Goal: Book appointment/travel/reservation

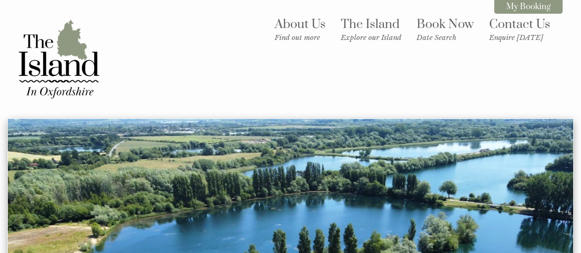
scroll to position [3, 0]
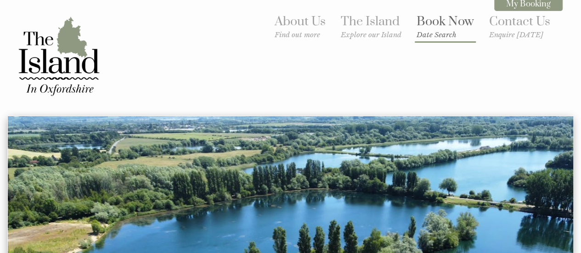
click at [431, 19] on link "Book Now Date Search" at bounding box center [444, 26] width 57 height 25
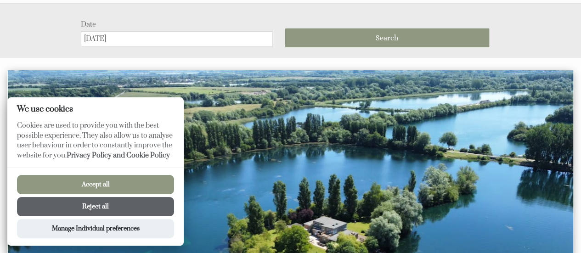
scroll to position [118, 0]
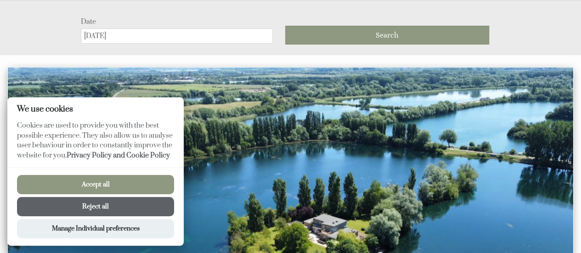
click at [97, 39] on input "[DATE]" at bounding box center [177, 35] width 192 height 15
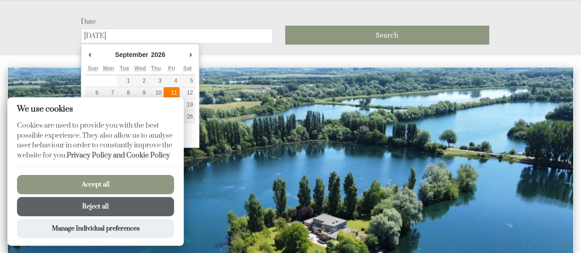
type input "[DATE]"
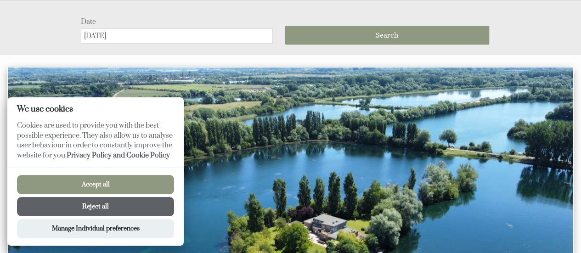
click at [117, 189] on button "Accept all" at bounding box center [95, 184] width 157 height 19
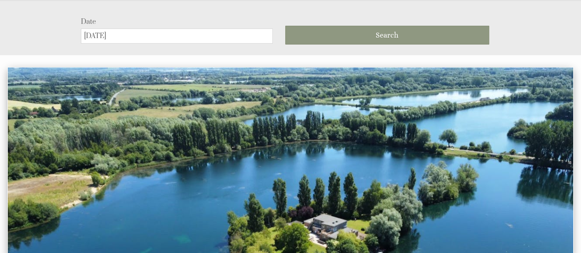
scroll to position [0, 0]
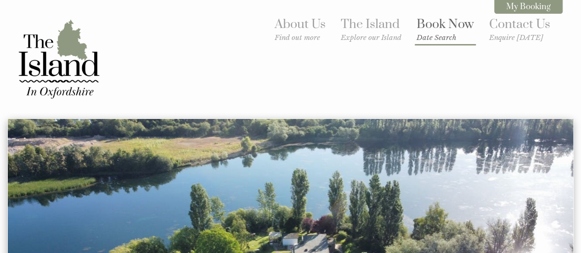
click at [440, 39] on small "Date Search" at bounding box center [444, 37] width 57 height 9
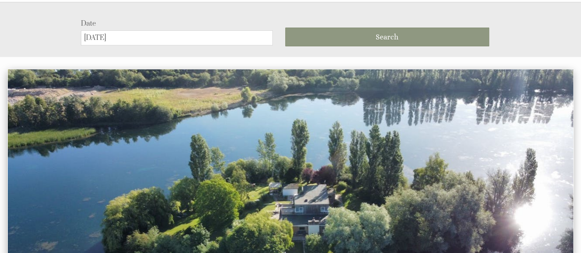
scroll to position [118, 0]
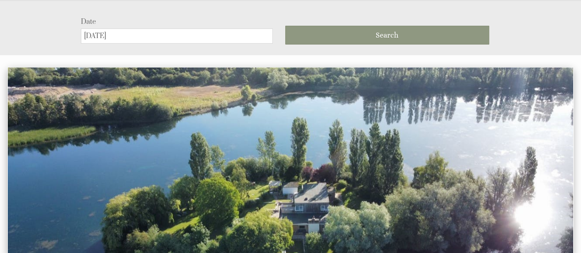
click at [101, 38] on input "[DATE]" at bounding box center [177, 35] width 192 height 15
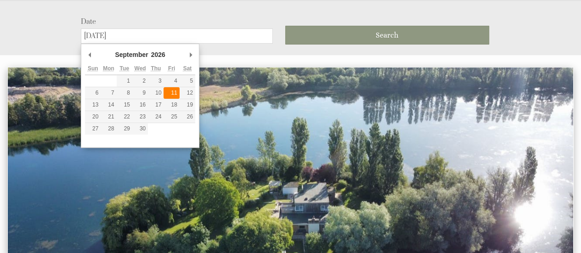
type input "[DATE]"
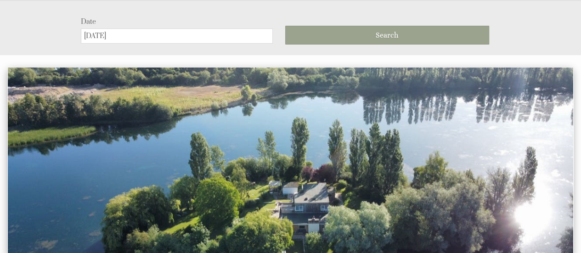
click at [335, 36] on button "Search" at bounding box center [387, 35] width 204 height 19
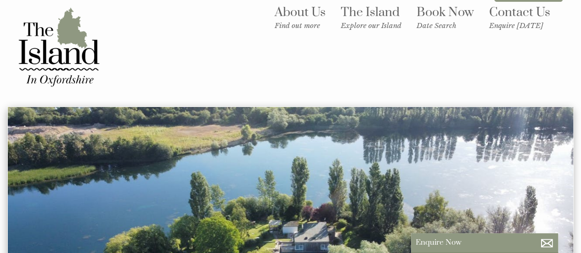
scroll to position [11, 0]
